Goal: Task Accomplishment & Management: Manage account settings

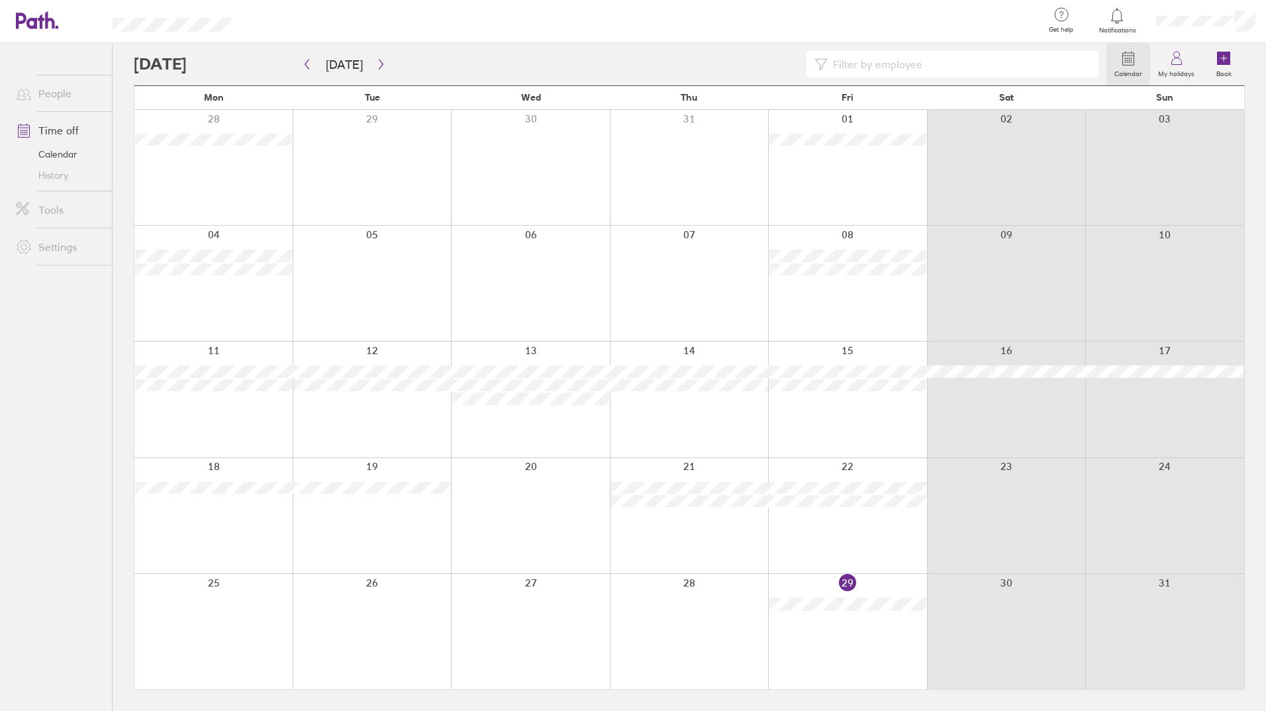
click at [1253, 298] on div "Calendar My holidays Book [DATE] [DATE] Mon Tue Wed Thu Fri Sat Sun 28 29 30 31…" at bounding box center [689, 377] width 1153 height 668
click at [379, 57] on button "button" at bounding box center [381, 65] width 17 height 22
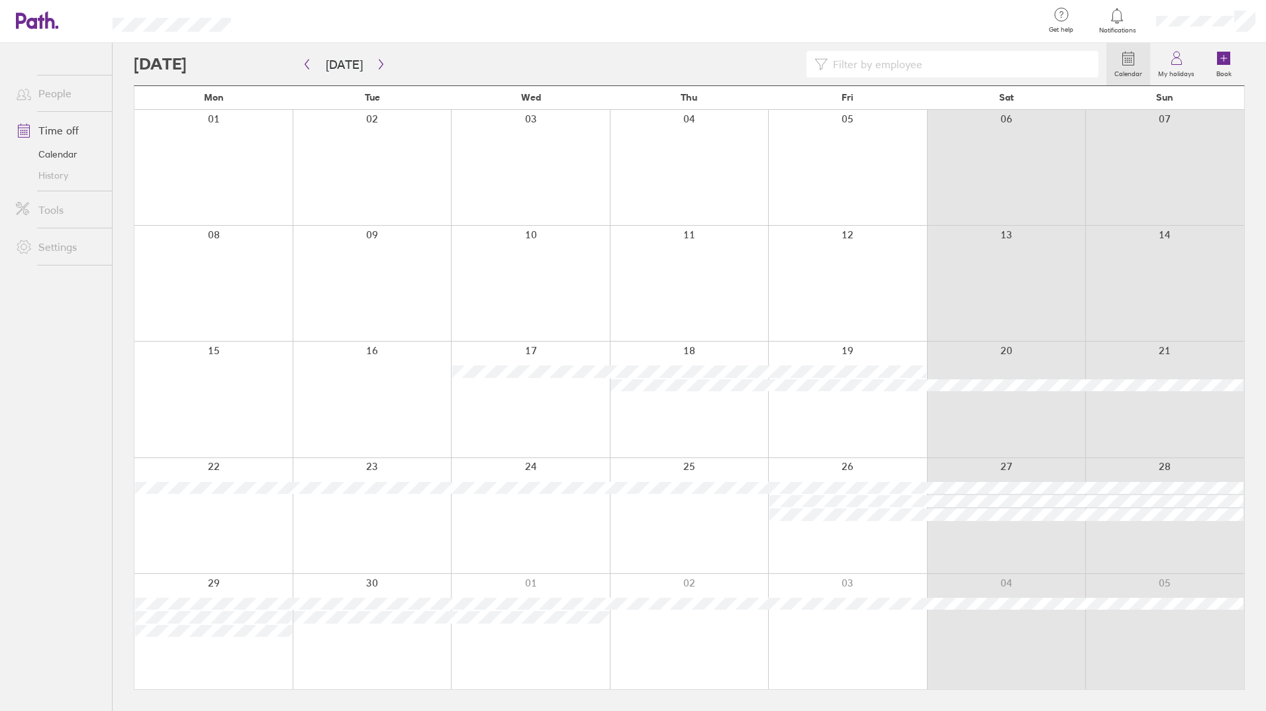
click at [524, 183] on div at bounding box center [530, 167] width 159 height 115
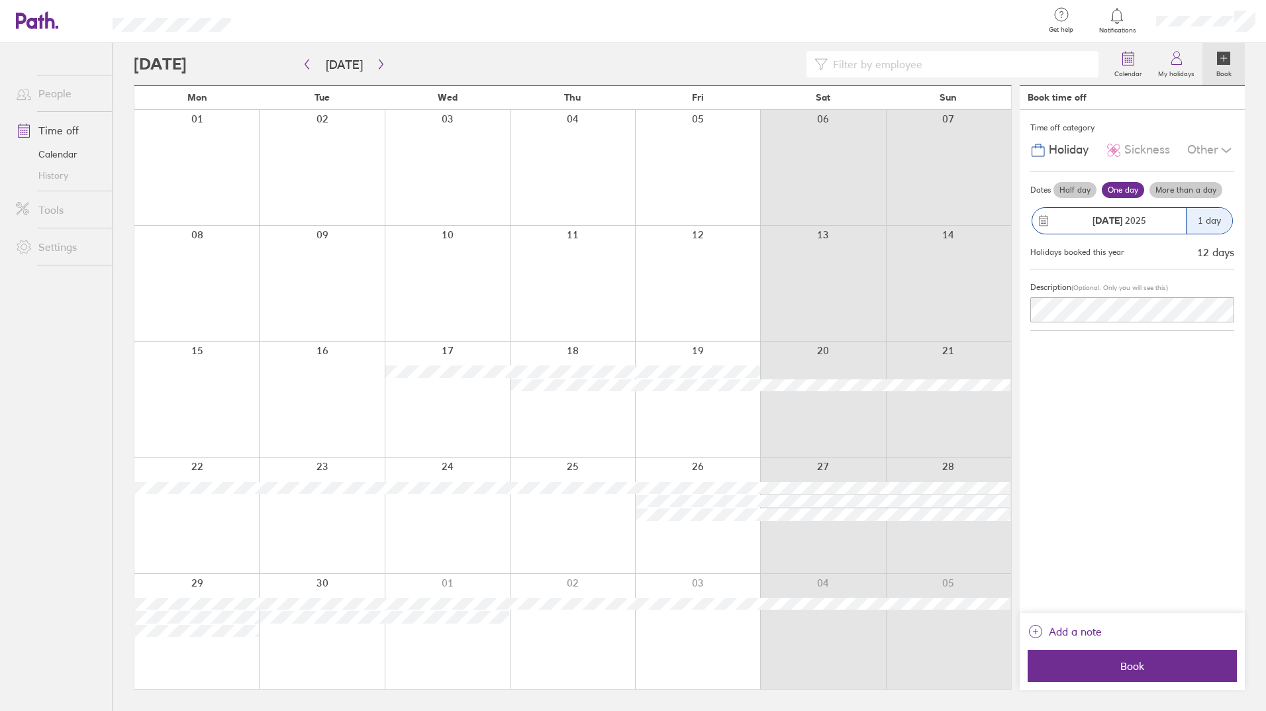
click at [1167, 193] on label "More than a day" at bounding box center [1185, 190] width 73 height 16
click at [0, 0] on input "More than a day" at bounding box center [0, 0] width 0 height 0
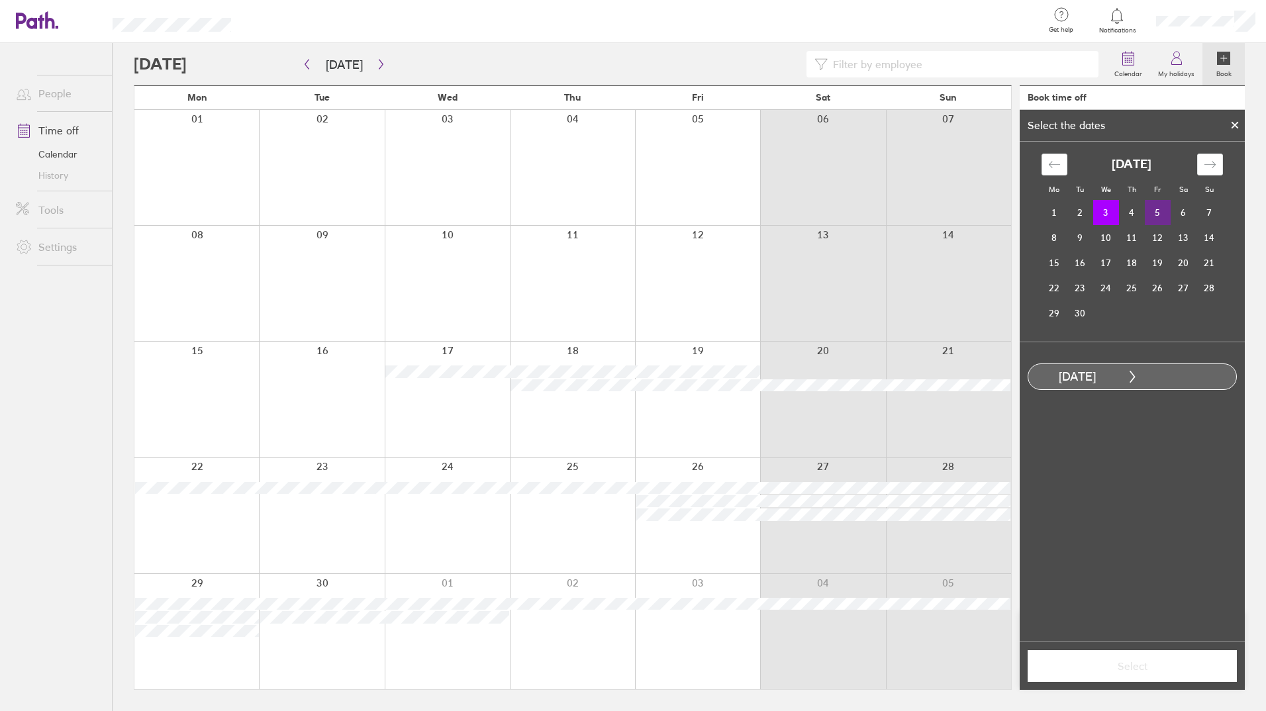
click at [1159, 212] on td "5" at bounding box center [1158, 212] width 26 height 25
click at [1124, 668] on span "Select" at bounding box center [1132, 666] width 191 height 12
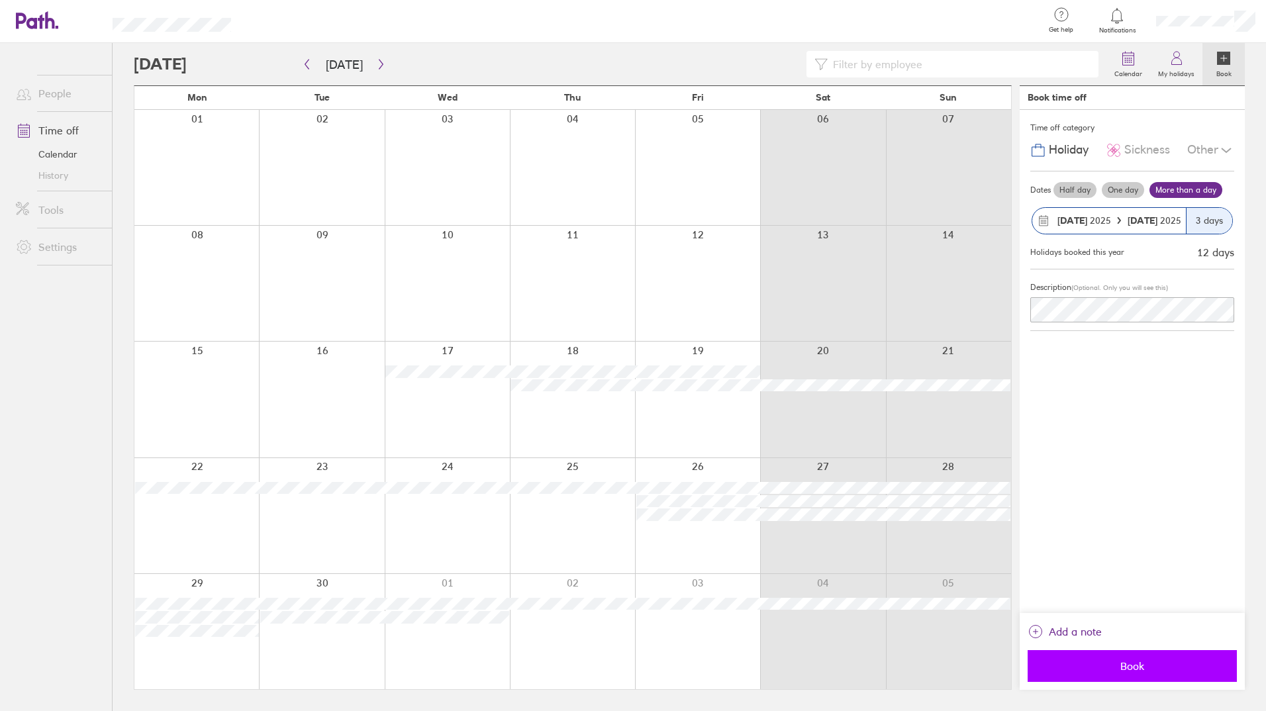
click at [1124, 659] on button "Book" at bounding box center [1132, 666] width 209 height 32
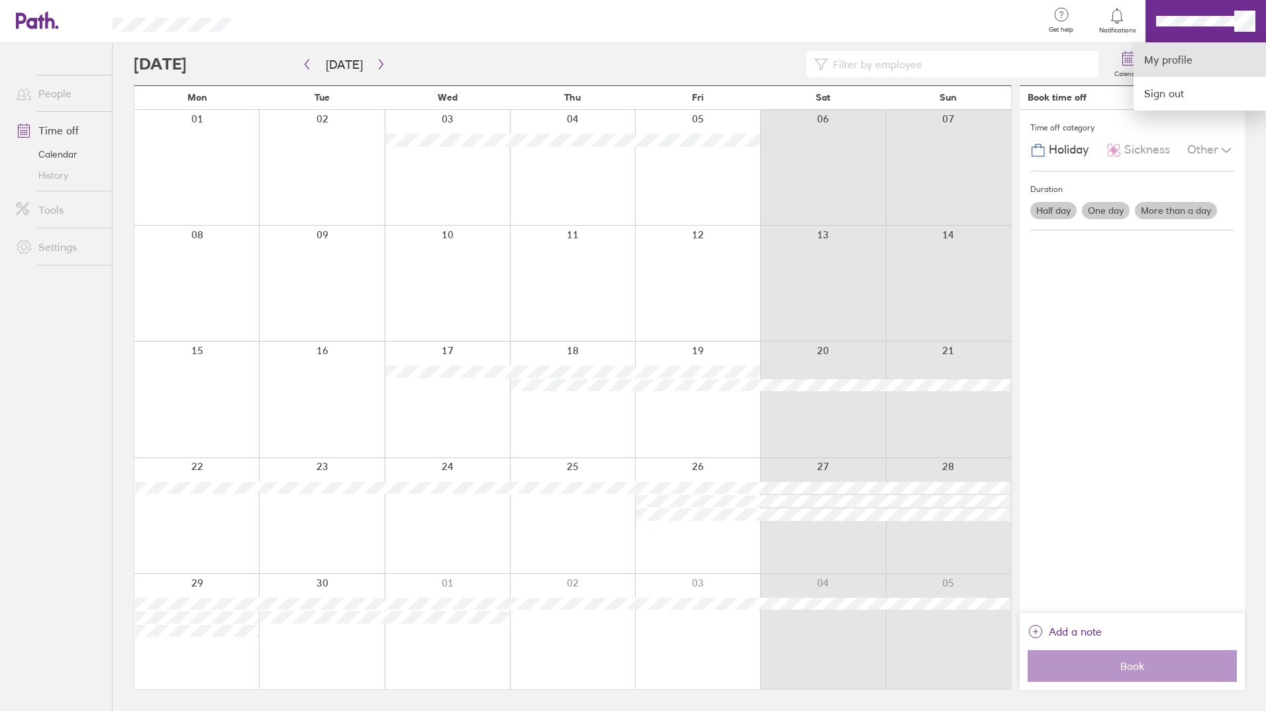
click at [1176, 58] on link "My profile" at bounding box center [1200, 60] width 132 height 34
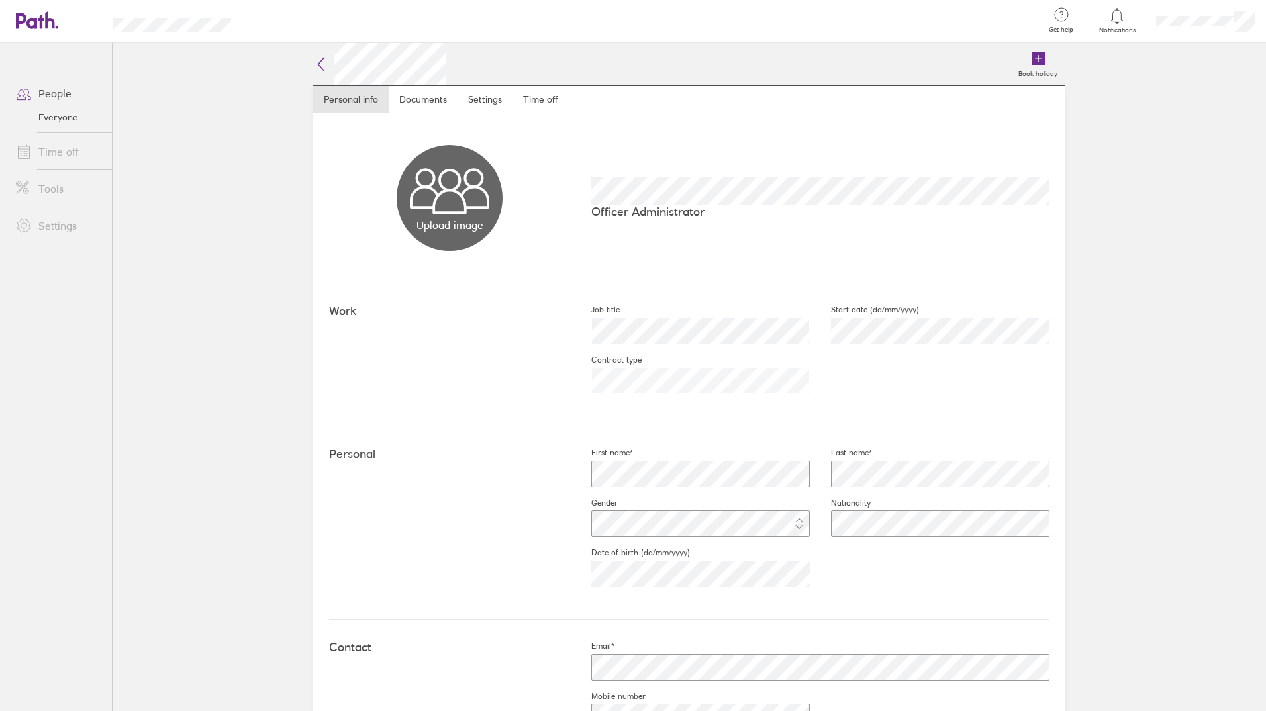
click at [64, 154] on link "Time off" at bounding box center [58, 151] width 107 height 26
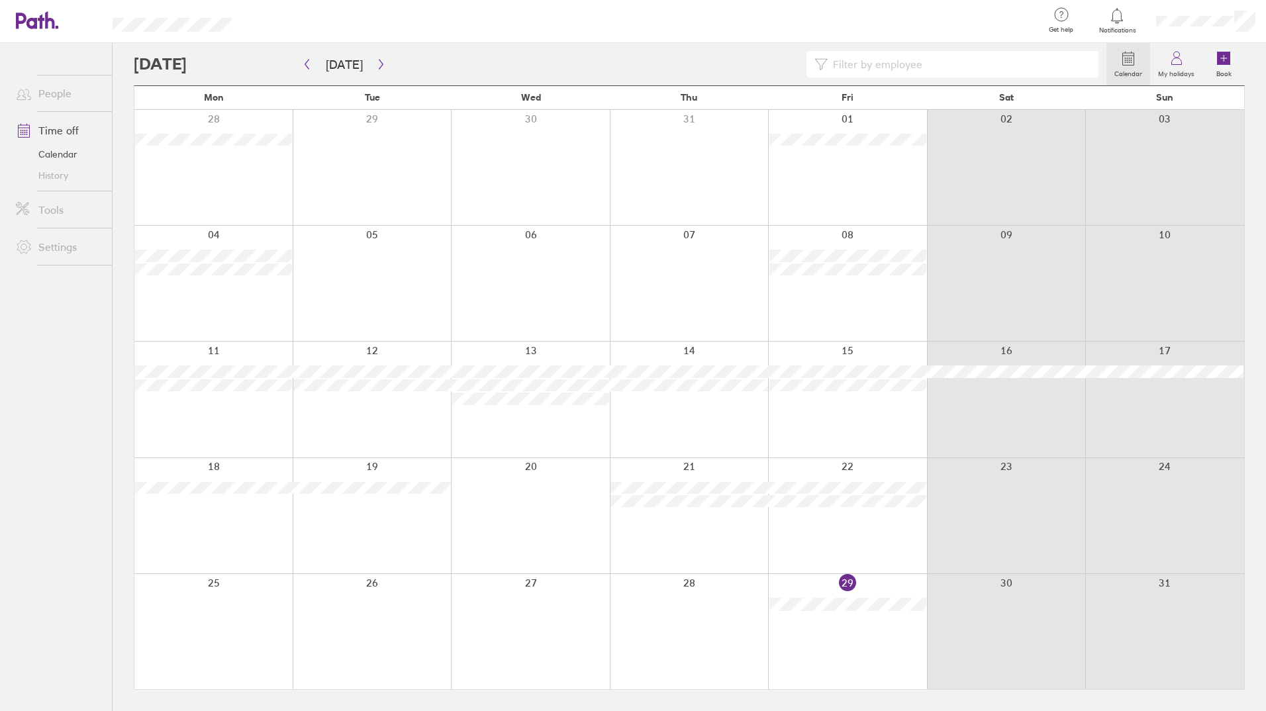
click at [58, 173] on link "History" at bounding box center [58, 175] width 107 height 21
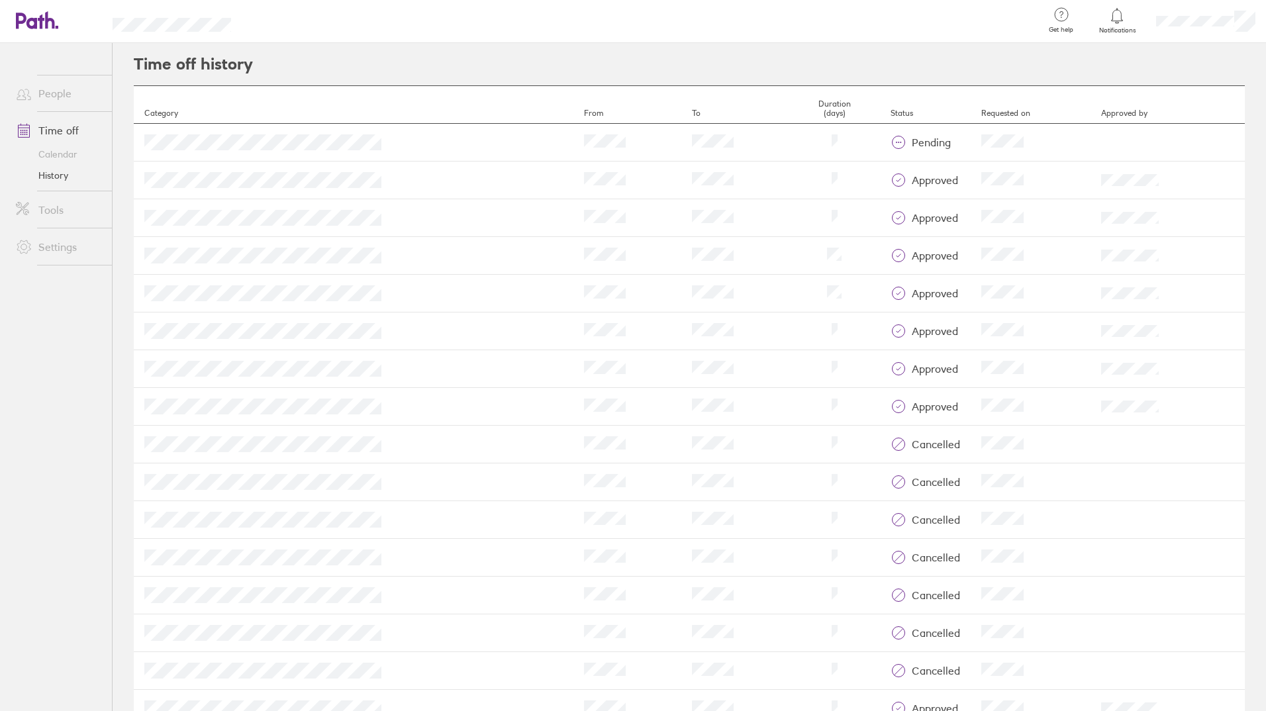
click at [54, 157] on link "Calendar" at bounding box center [58, 154] width 107 height 21
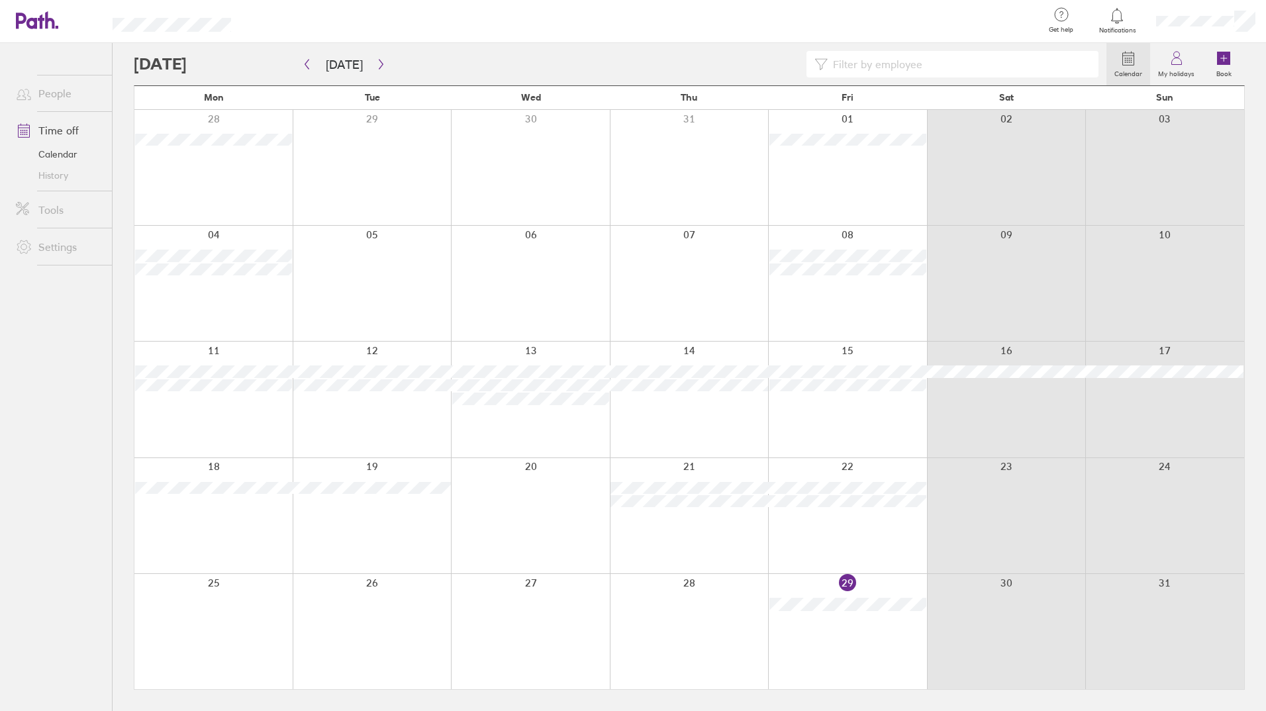
click at [52, 132] on link "Time off" at bounding box center [58, 130] width 107 height 26
click at [1181, 63] on icon at bounding box center [1177, 58] width 16 height 16
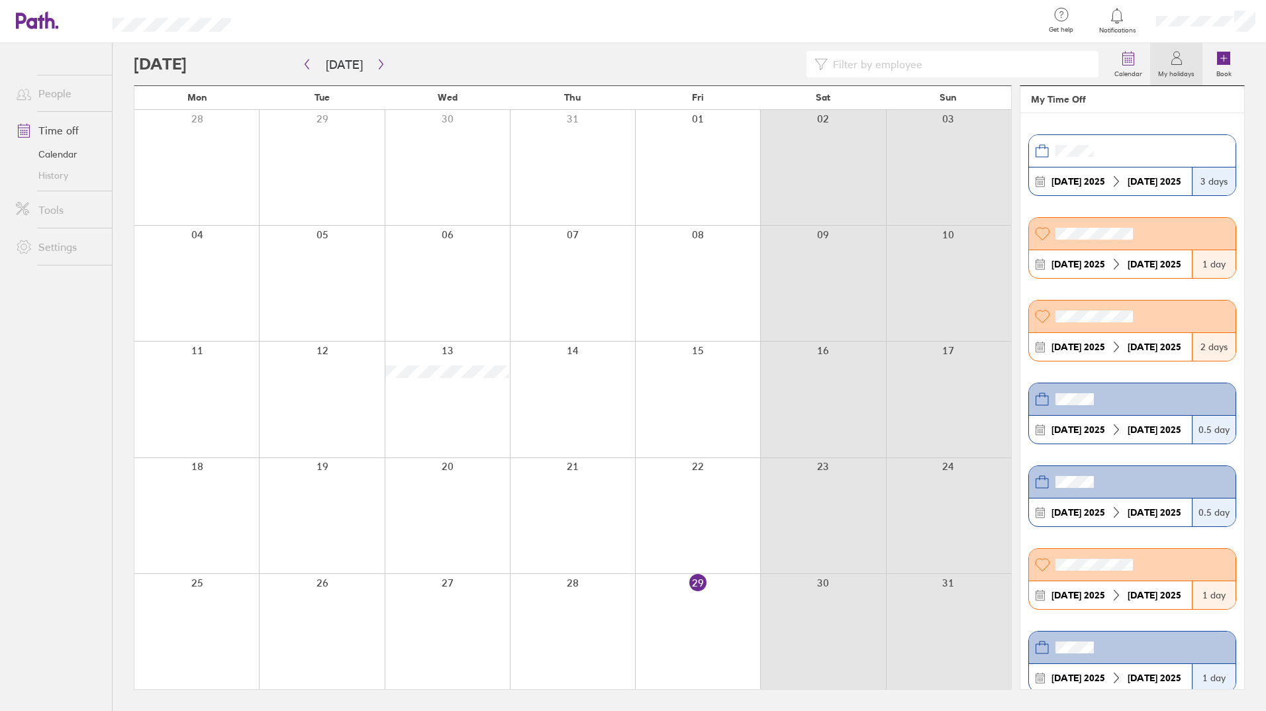
click at [62, 171] on link "History" at bounding box center [58, 175] width 107 height 21
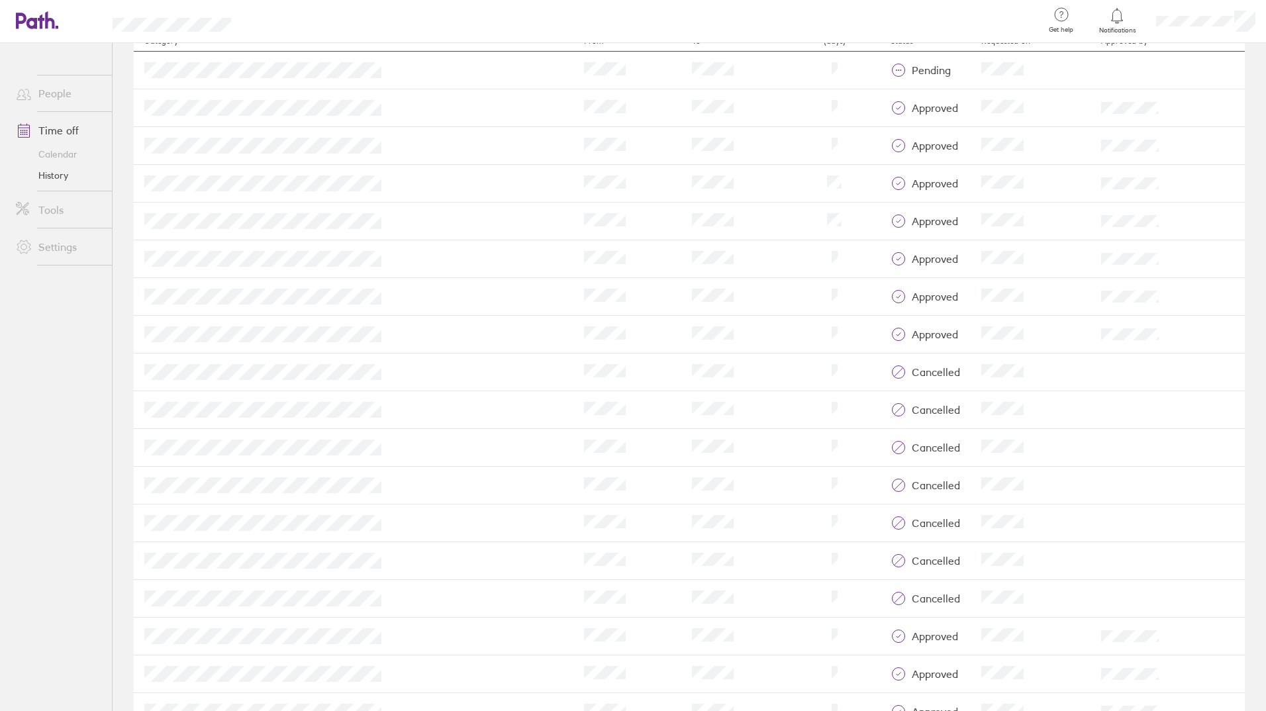
scroll to position [66, 0]
